Goal: Information Seeking & Learning: Learn about a topic

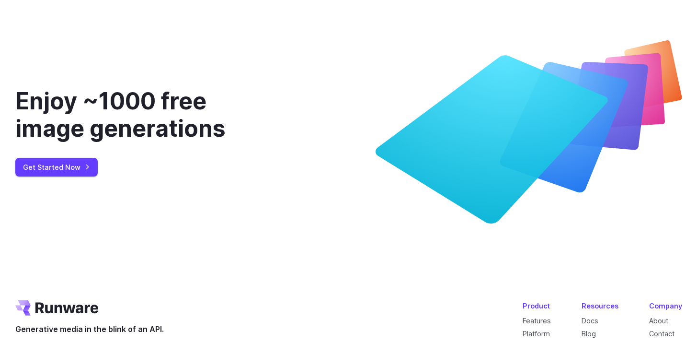
scroll to position [3605, 0]
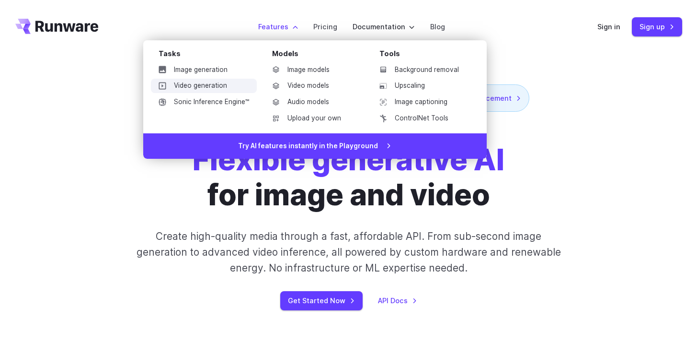
click at [208, 82] on link "Video generation" at bounding box center [204, 86] width 106 height 14
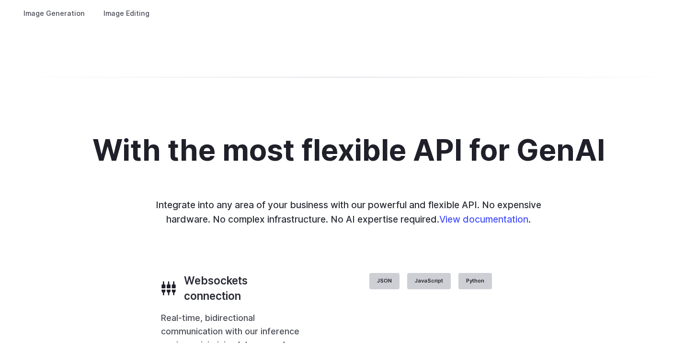
scroll to position [1925, 0]
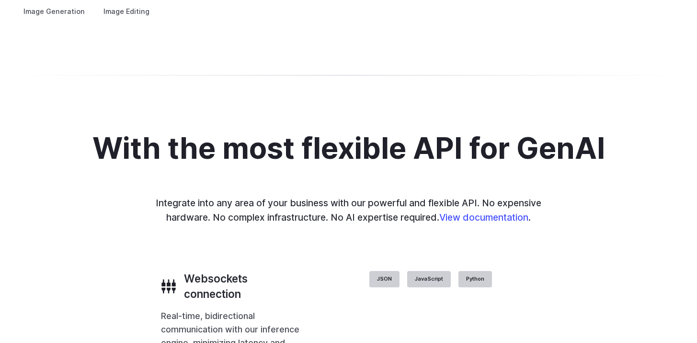
click at [0, 0] on details "Architecture Visualize architectural designs with ease, from initial sketches t…" at bounding box center [0, 0] width 0 height 0
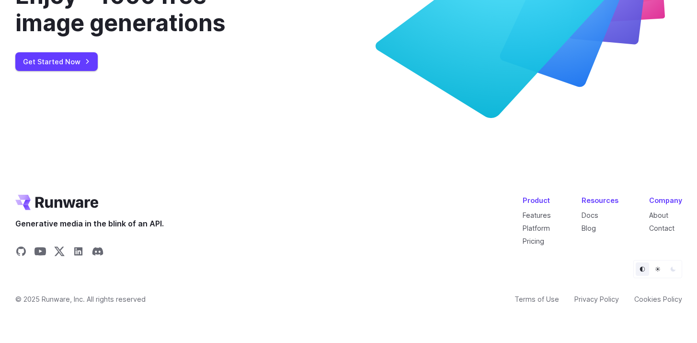
scroll to position [3628, 0]
click at [540, 245] on link "Pricing" at bounding box center [534, 241] width 22 height 8
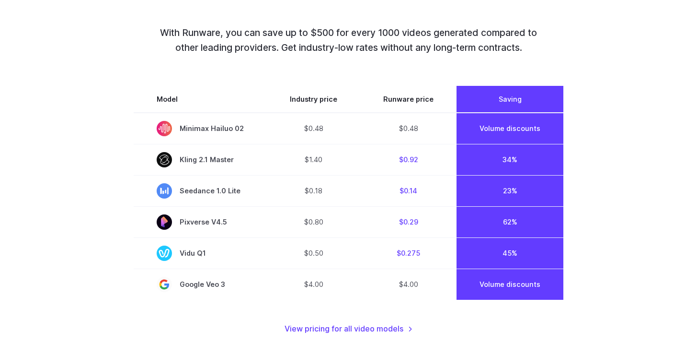
scroll to position [691, 0]
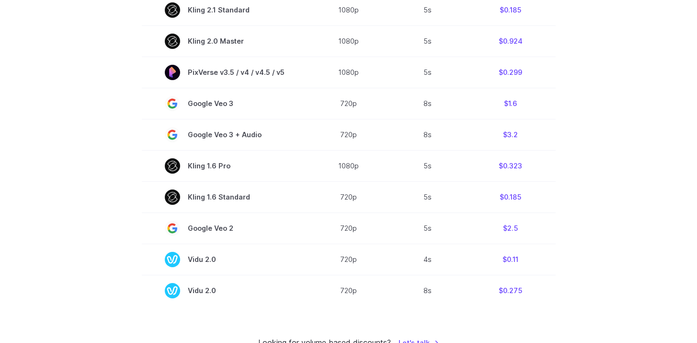
scroll to position [693, 0]
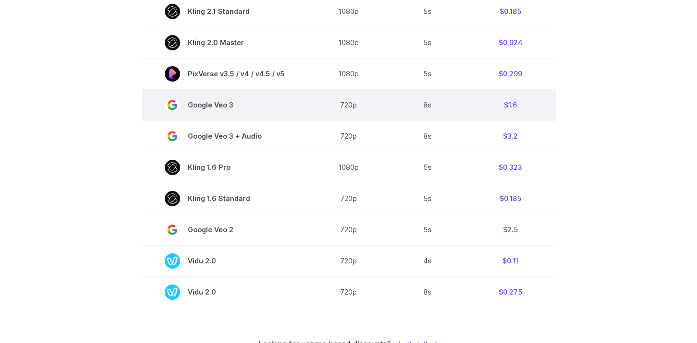
click at [524, 111] on td "$1.6" at bounding box center [511, 104] width 90 height 31
click at [514, 108] on td "$1.6" at bounding box center [511, 104] width 90 height 31
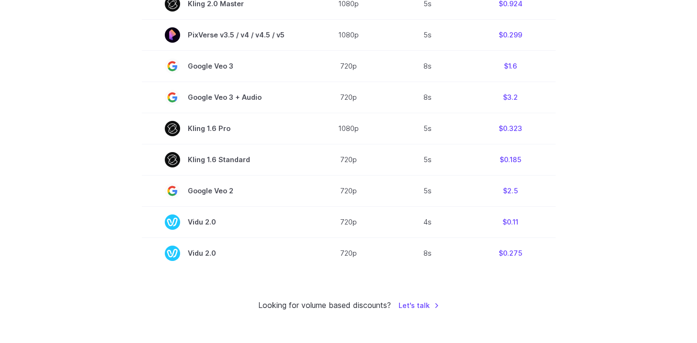
scroll to position [733, 0]
